Goal: Download file/media

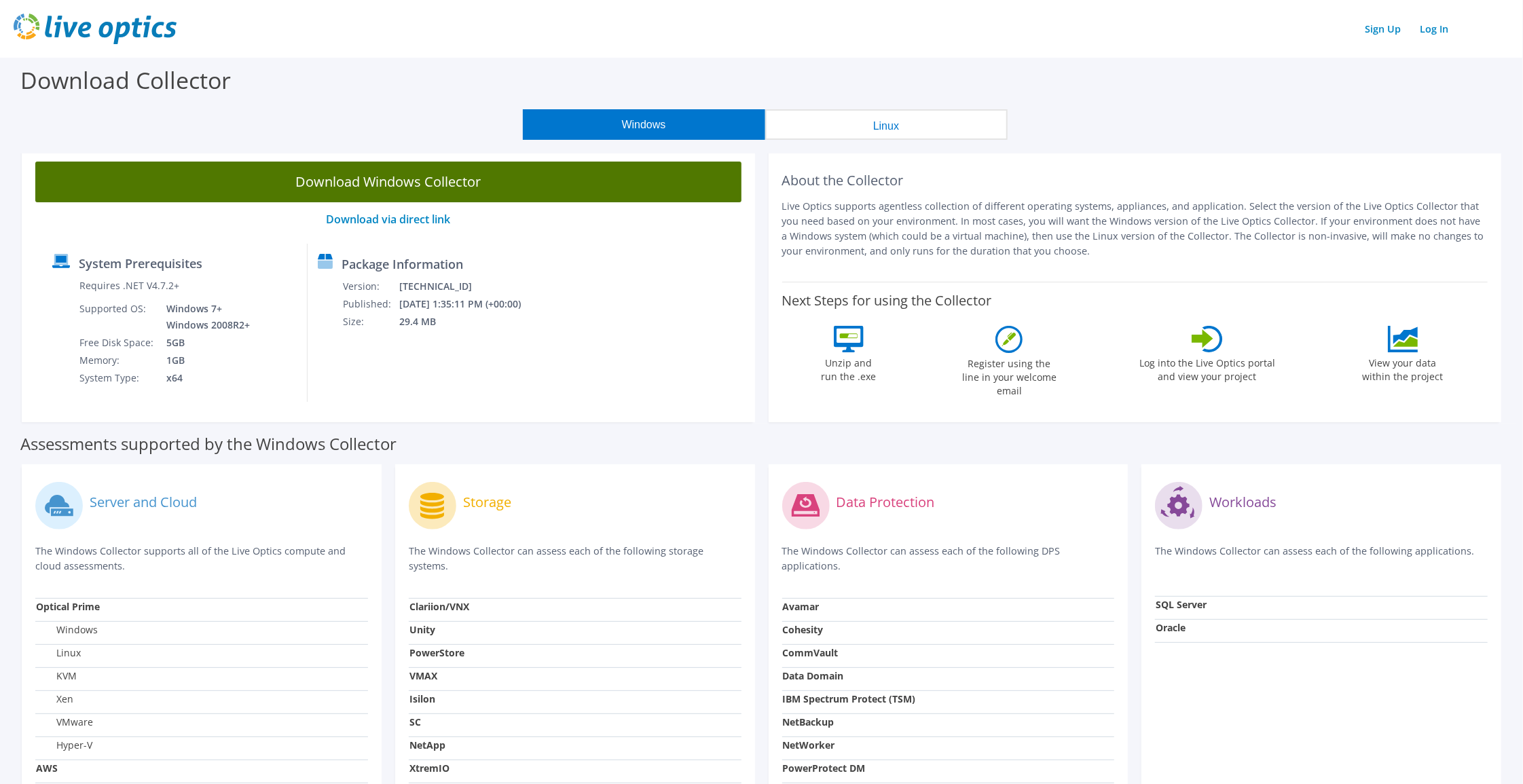
click at [425, 184] on link "Download Windows Collector" at bounding box center [388, 182] width 706 height 41
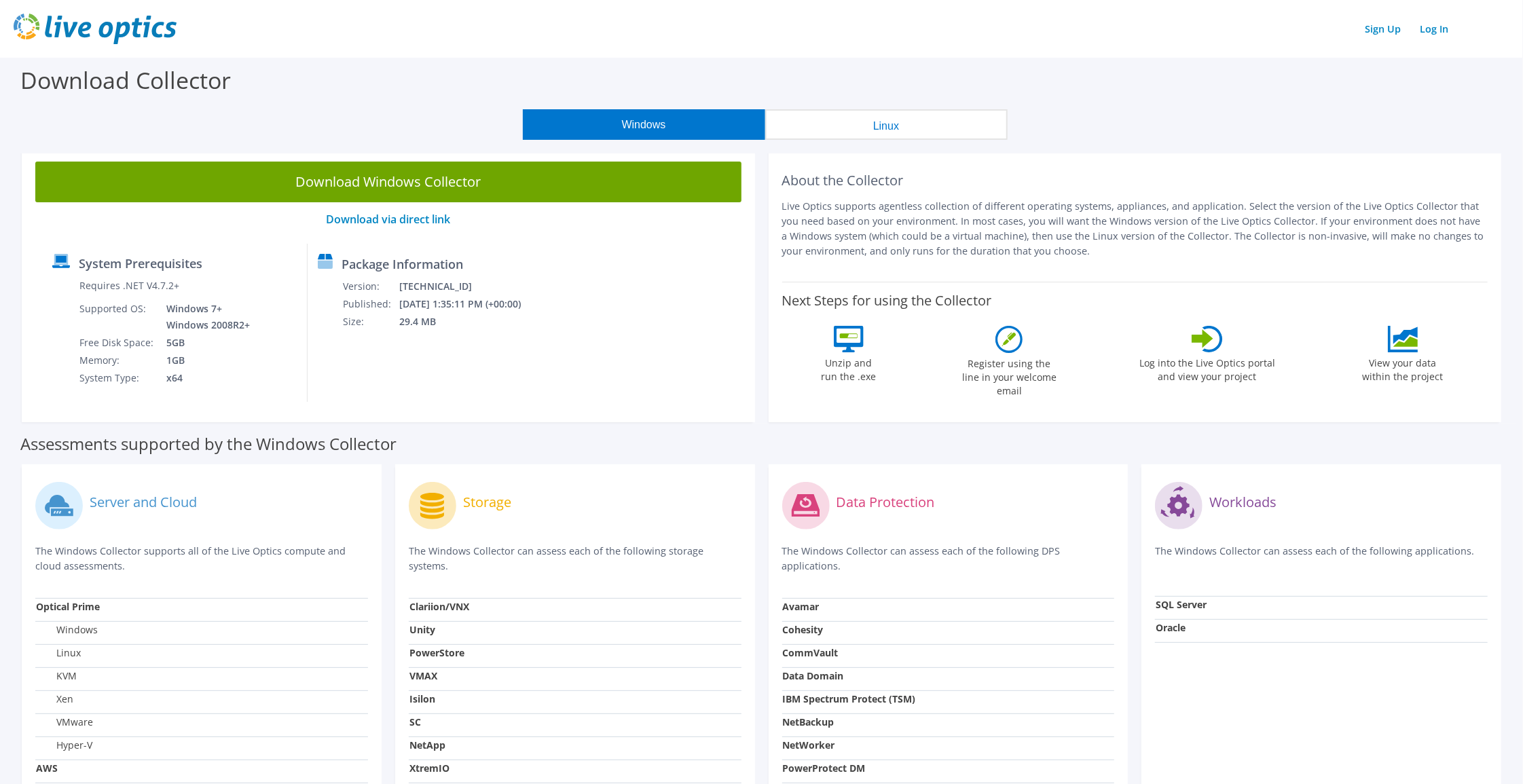
drag, startPoint x: 472, startPoint y: 681, endPoint x: 663, endPoint y: 306, distance: 420.8
click at [663, 306] on div "System Prerequisites Requires .NET V4.7.2+ Supported OS: Windows 7+ Windows 200…" at bounding box center [389, 322] width 693 height 158
click at [273, 92] on div "Download Collector" at bounding box center [762, 83] width 1510 height 51
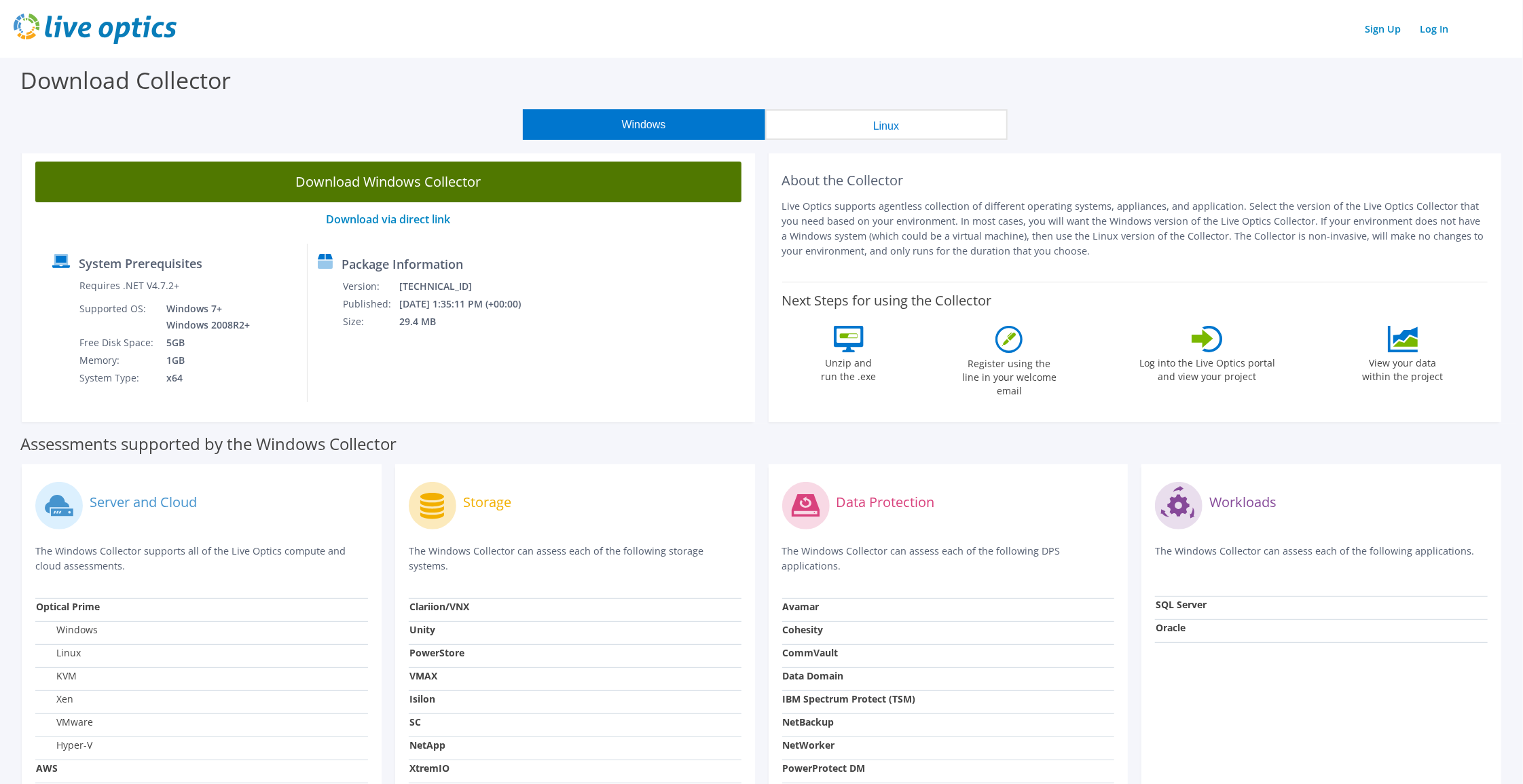
click at [427, 187] on link "Download Windows Collector" at bounding box center [388, 182] width 706 height 41
